Goal: Task Accomplishment & Management: Manage account settings

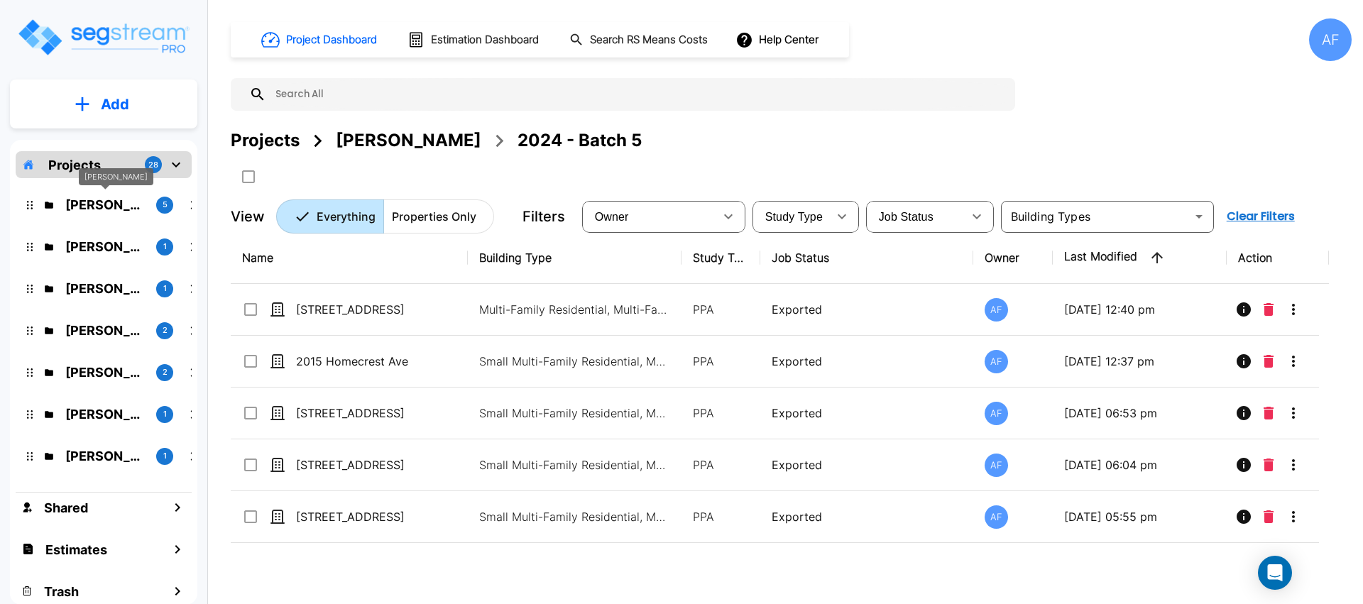
click at [115, 197] on p "Moshe Toiv" at bounding box center [104, 204] width 79 height 19
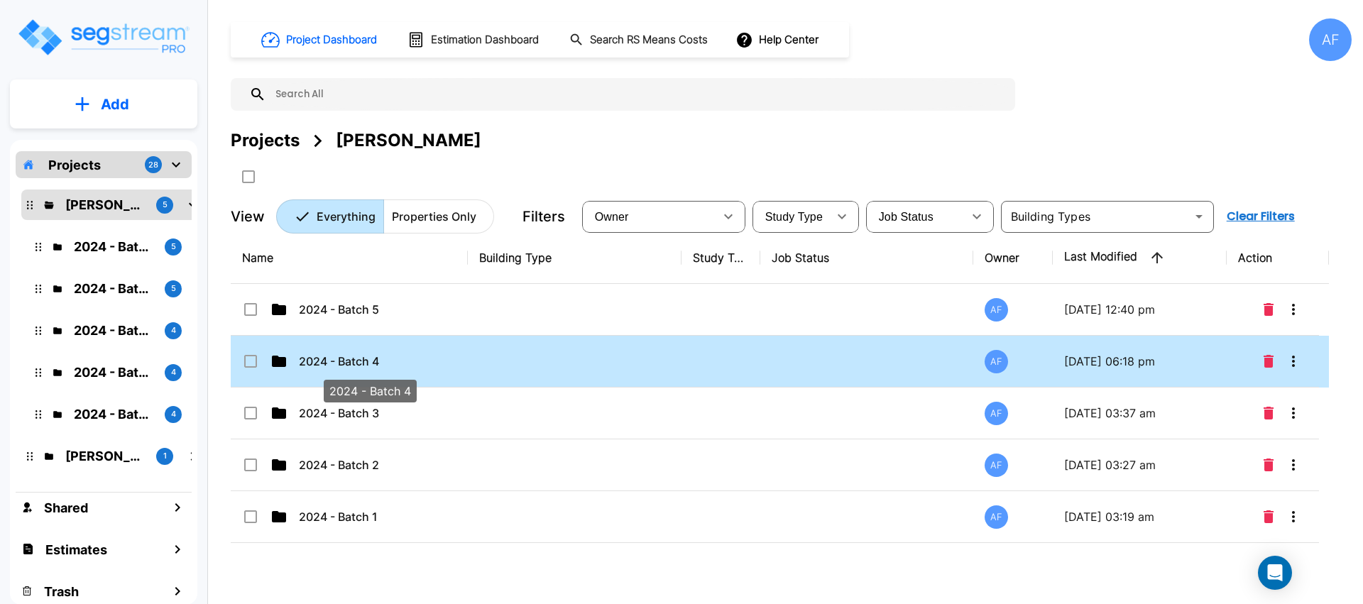
click at [336, 361] on p "2024 - Batch 4" at bounding box center [370, 361] width 142 height 17
checkbox input "true"
click at [336, 361] on p "2024 - Batch 4" at bounding box center [370, 361] width 142 height 17
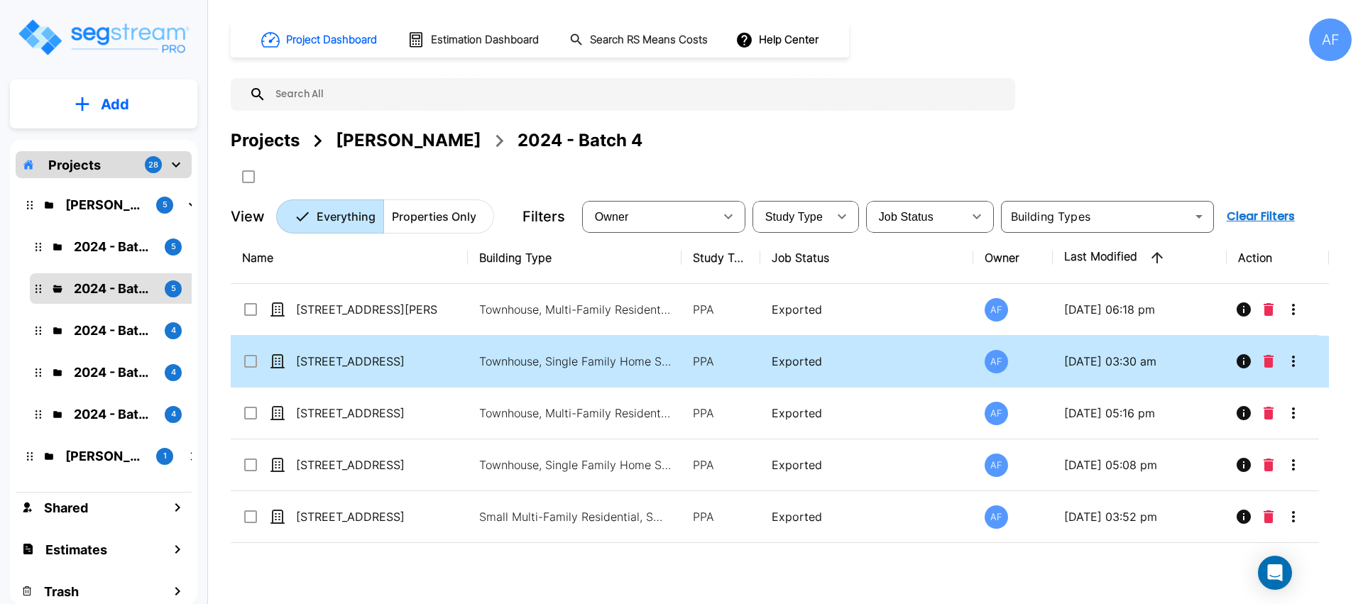
click at [329, 351] on td "[STREET_ADDRESS]" at bounding box center [349, 362] width 237 height 52
checkbox input "true"
click at [329, 351] on td "[STREET_ADDRESS]" at bounding box center [349, 362] width 237 height 52
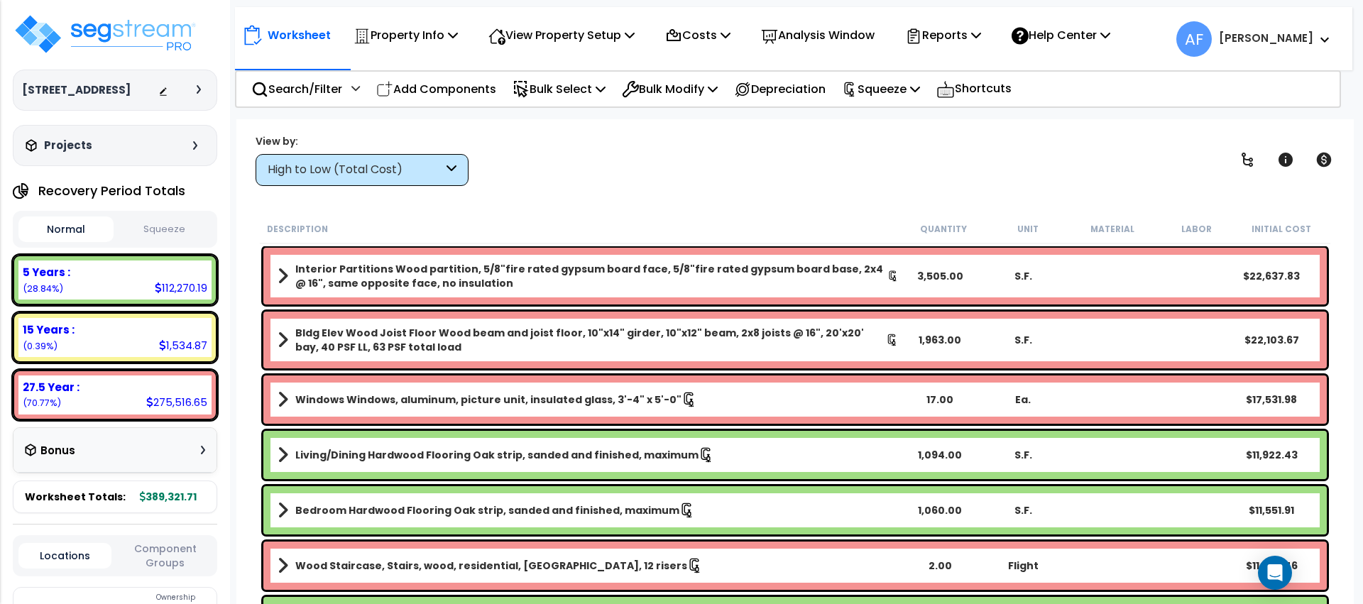
click at [987, 12] on div "Worksheet Property Info Property Setup Add Property Unit Template property Clon…" at bounding box center [793, 32] width 1117 height 50
click at [981, 24] on div "Reports" at bounding box center [943, 34] width 76 height 33
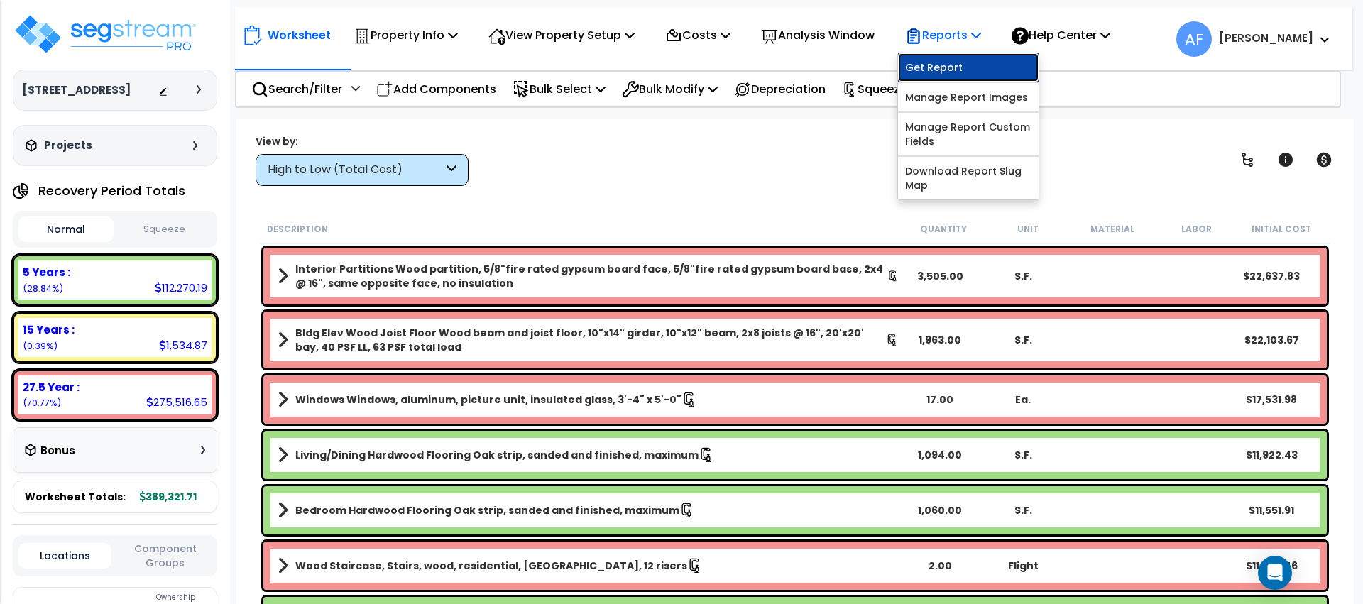
click at [963, 56] on link "Get Report" at bounding box center [968, 67] width 141 height 28
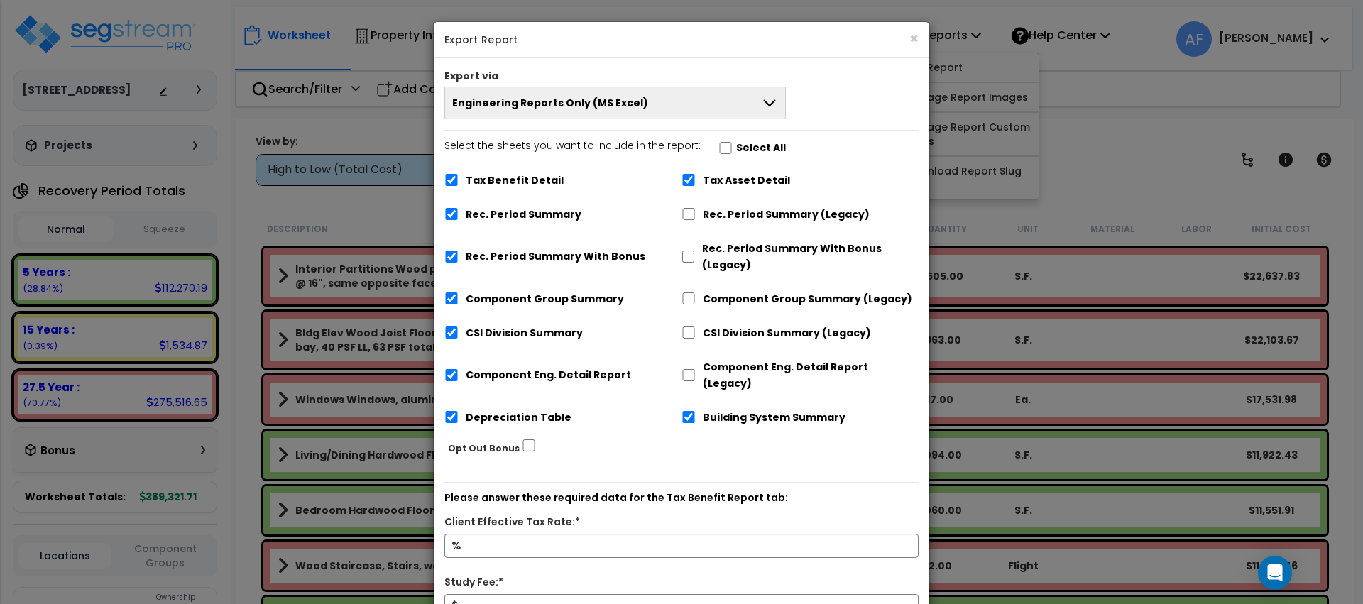
click at [725, 141] on label "Select the sheets you want to include in the report: Select All" at bounding box center [614, 150] width 341 height 24
click at [725, 142] on input "Select the sheets you want to include in the report: Select All" at bounding box center [725, 148] width 14 height 12
click at [720, 144] on input "Select the sheets you want to include in the report: Select All" at bounding box center [725, 148] width 14 height 12
checkbox input "false"
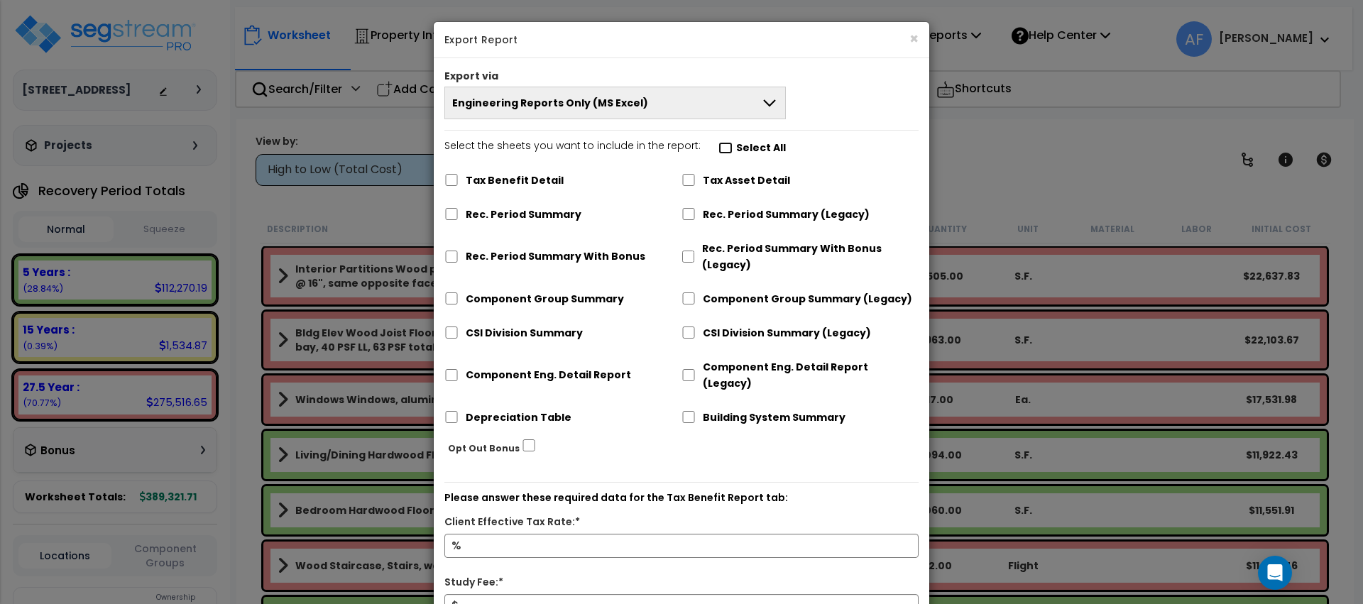
checkbox input "false"
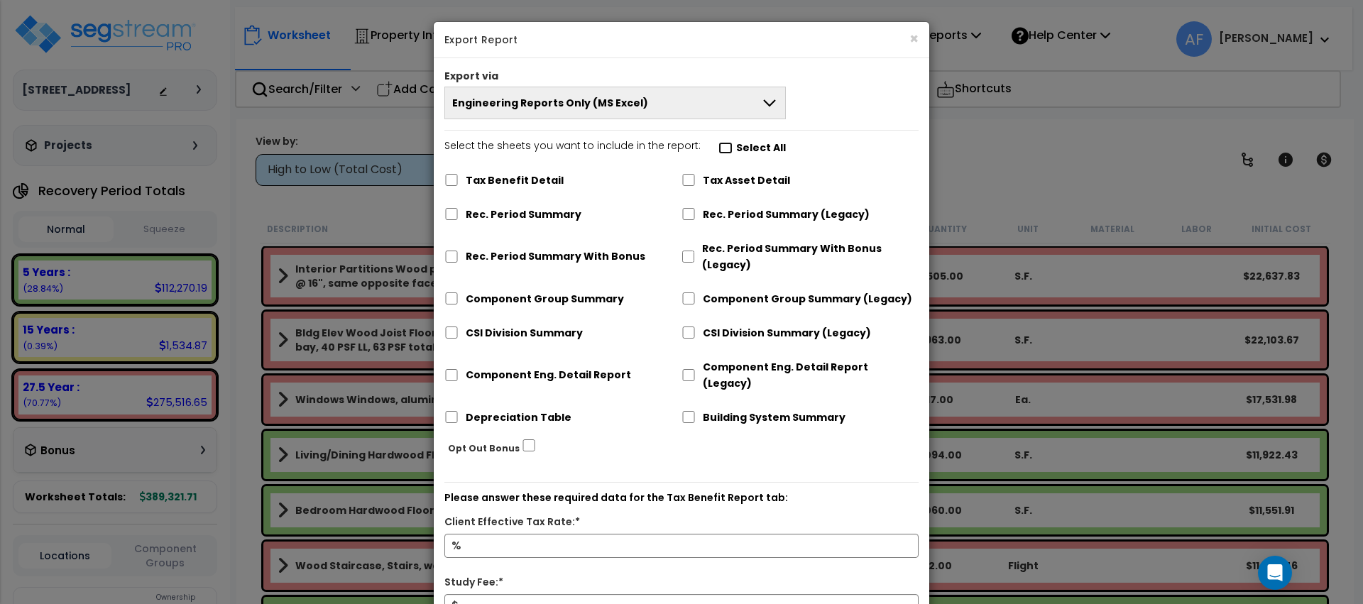
checkbox input "false"
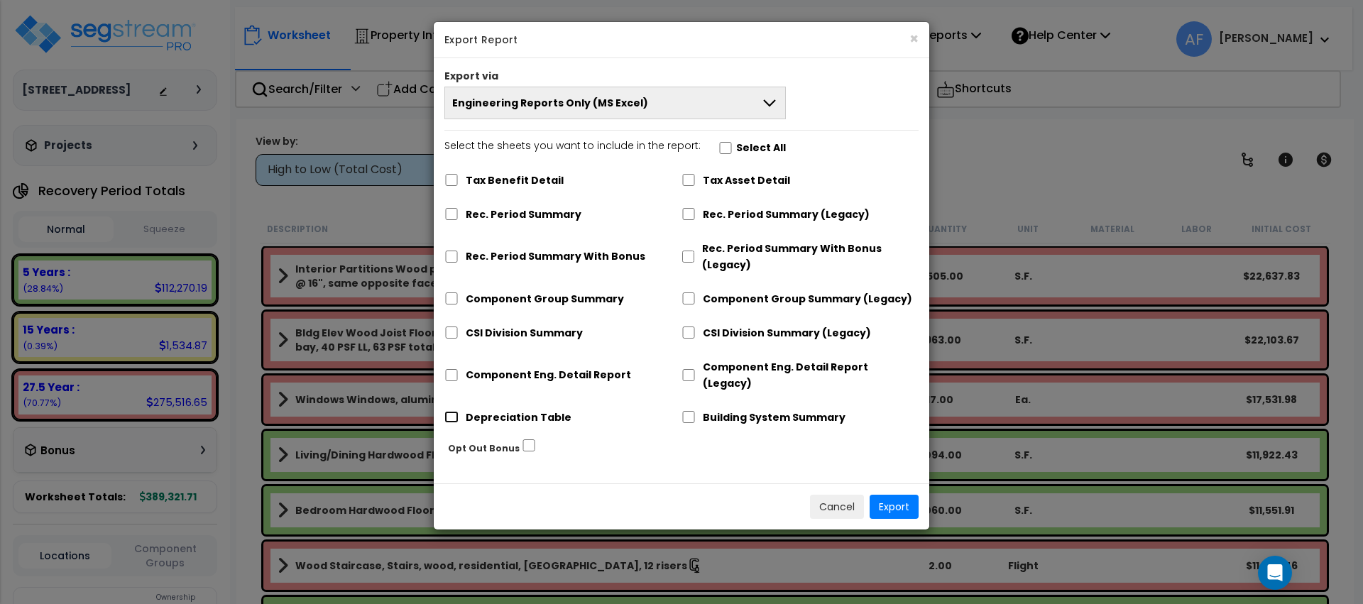
click at [451, 411] on input "Depreciation Table" at bounding box center [451, 417] width 14 height 12
checkbox input "true"
click at [887, 495] on button "Export" at bounding box center [893, 507] width 49 height 24
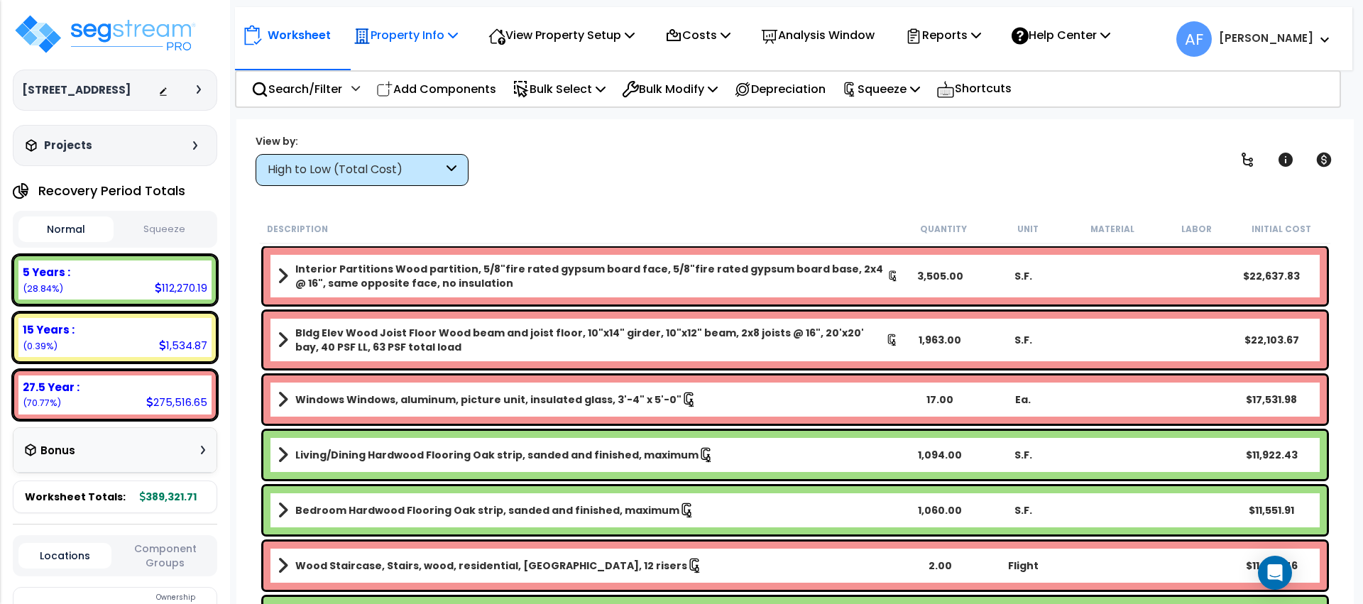
click at [375, 23] on div "Property Info" at bounding box center [405, 34] width 104 height 33
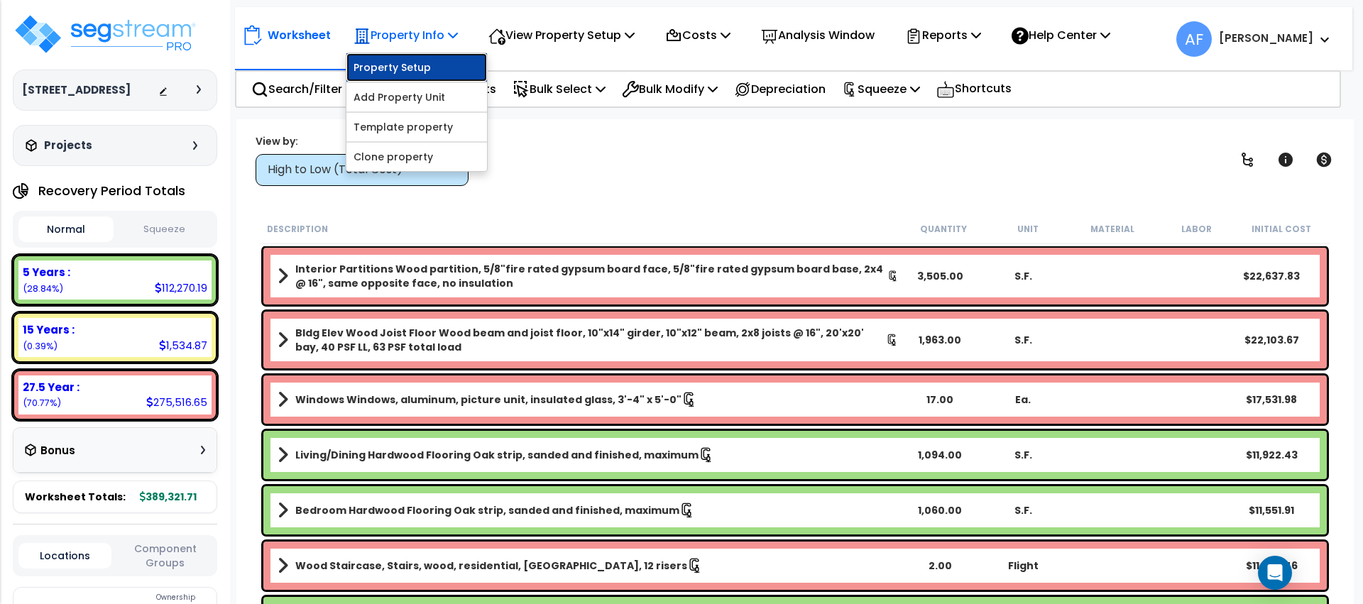
click at [433, 70] on link "Property Setup" at bounding box center [416, 67] width 141 height 28
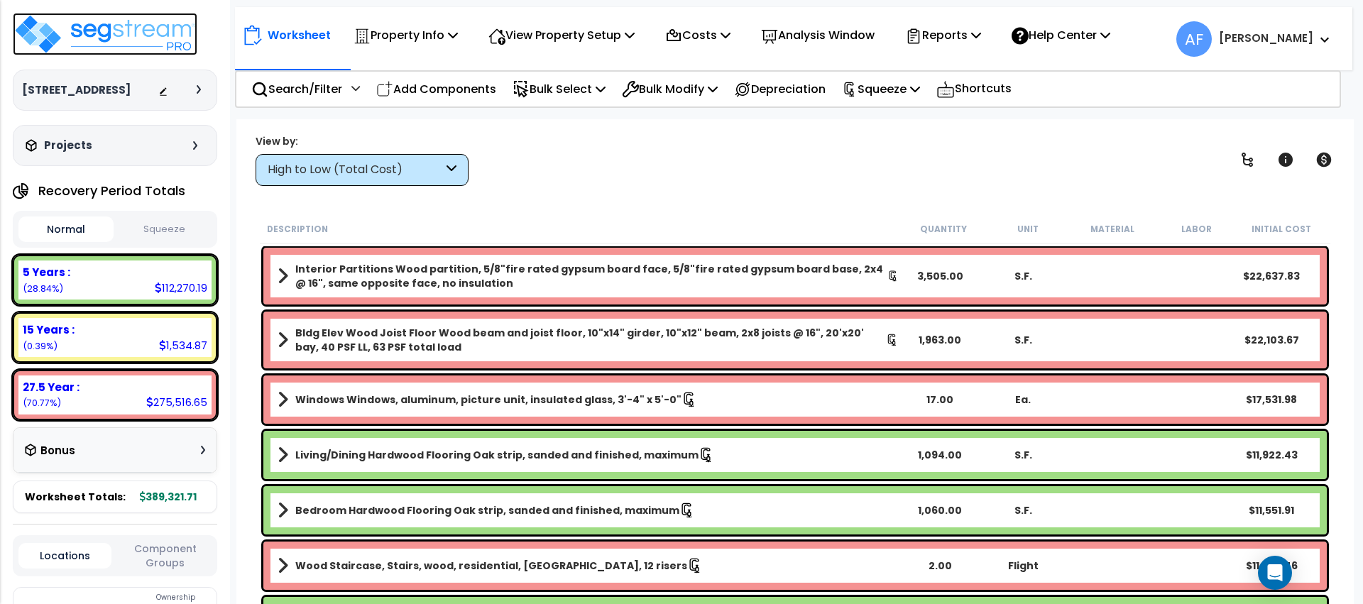
click at [182, 31] on img at bounding box center [105, 34] width 185 height 43
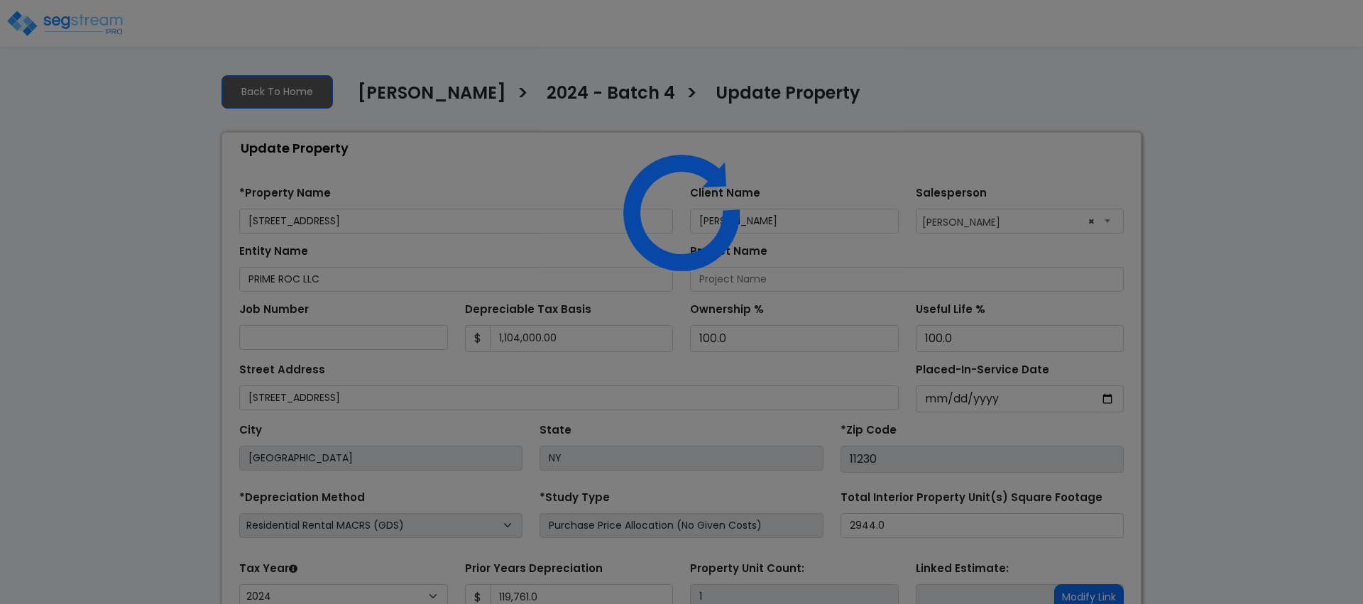
select select "2024"
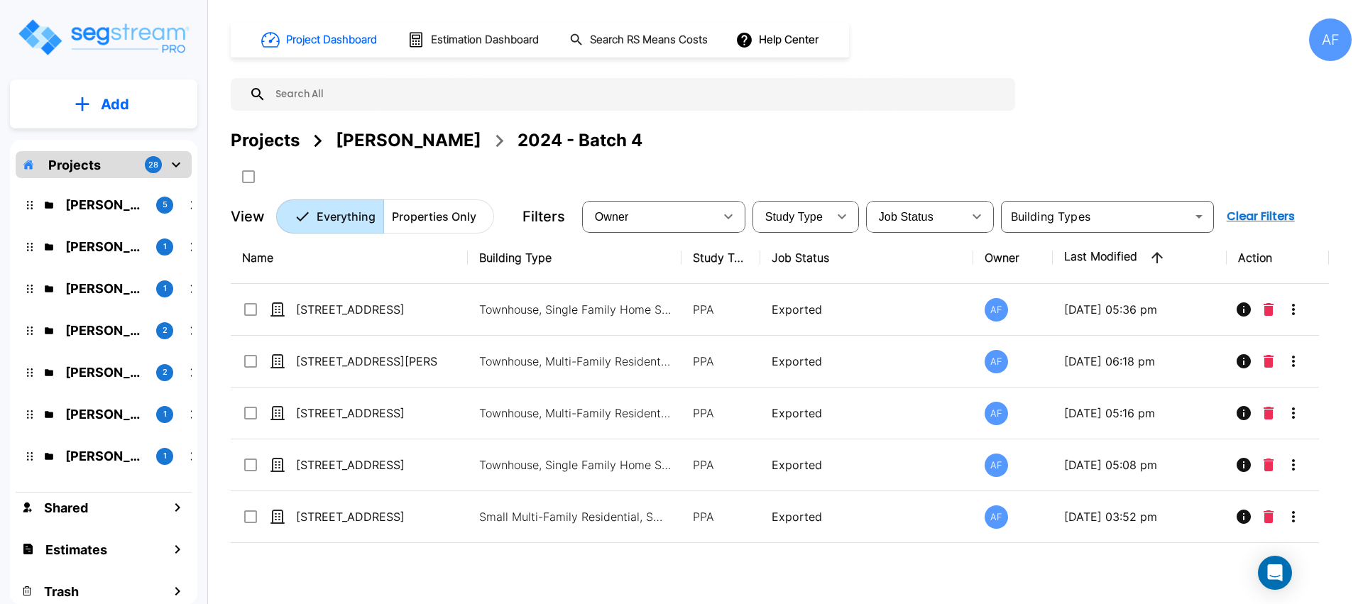
click at [370, 140] on div "[PERSON_NAME]" at bounding box center [408, 141] width 145 height 26
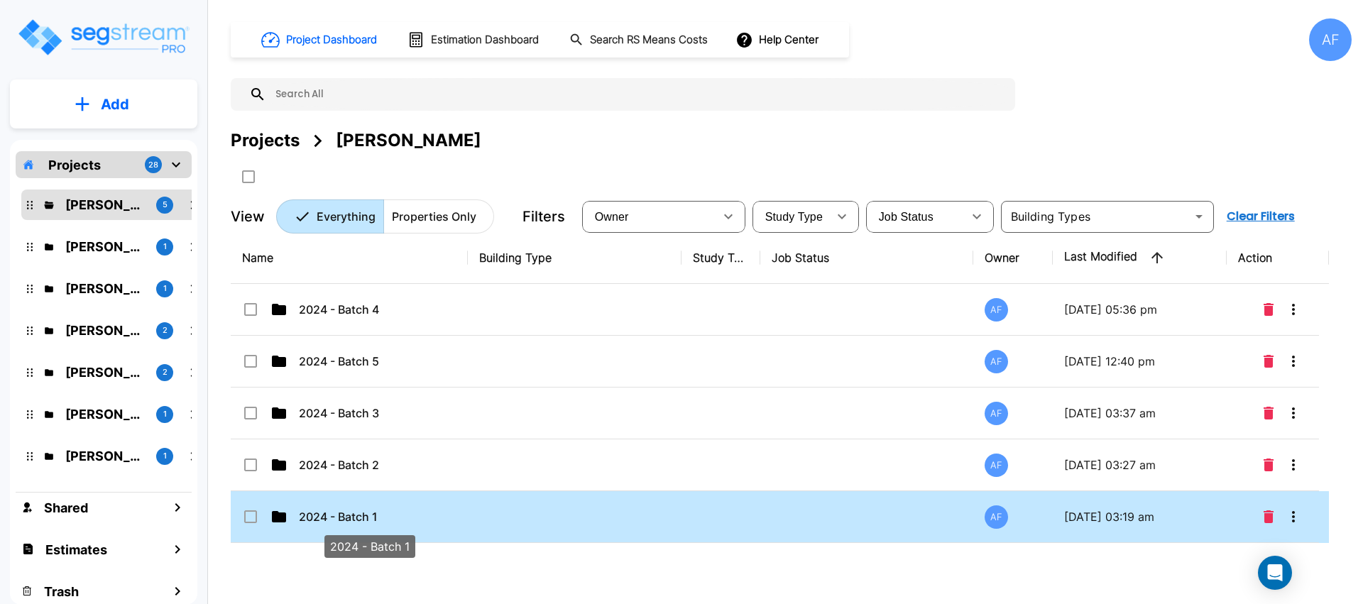
click at [381, 510] on p "2024 - Batch 1" at bounding box center [370, 516] width 142 height 17
checkbox input "true"
click at [381, 510] on p "2024 - Batch 1" at bounding box center [370, 516] width 142 height 17
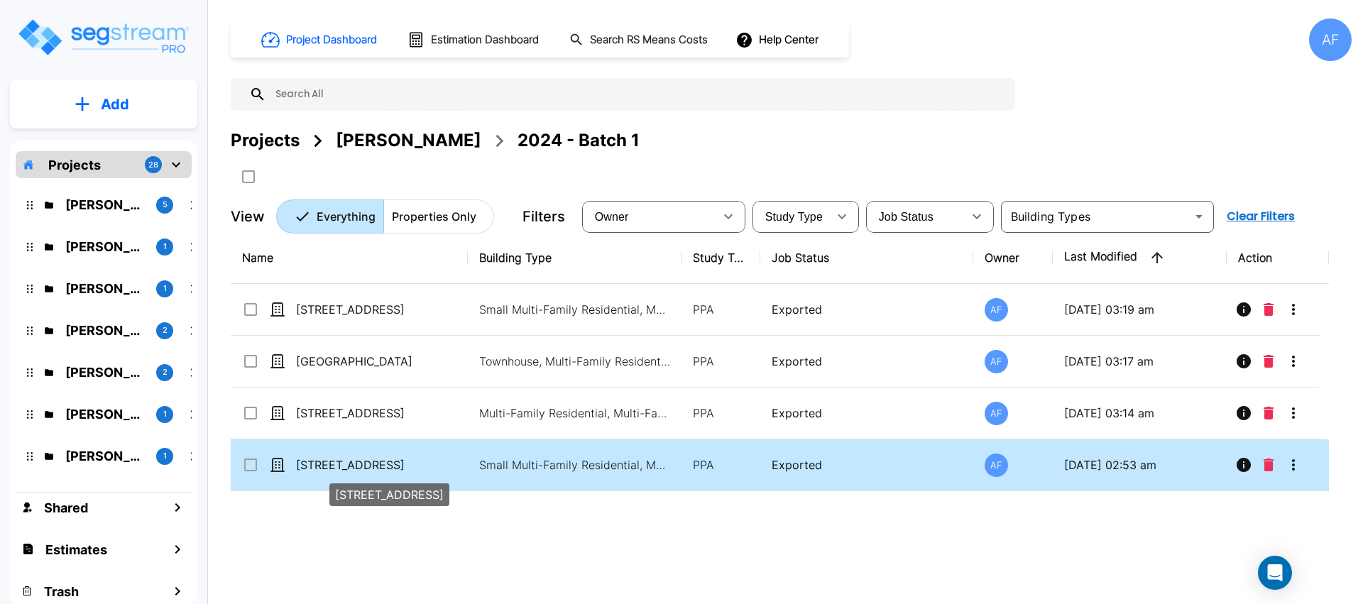
click at [407, 461] on p "[STREET_ADDRESS]" at bounding box center [367, 464] width 142 height 17
checkbox input "true"
click at [407, 461] on p "[STREET_ADDRESS]" at bounding box center [367, 464] width 142 height 17
